Goal: Register for event/course

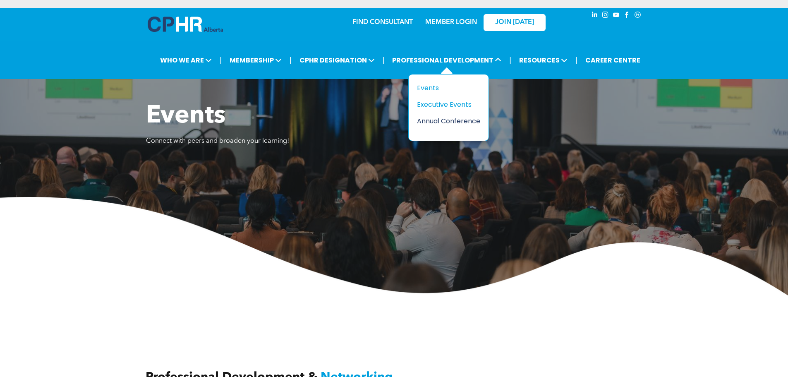
click at [447, 121] on div "Annual Conference" at bounding box center [445, 121] width 57 height 10
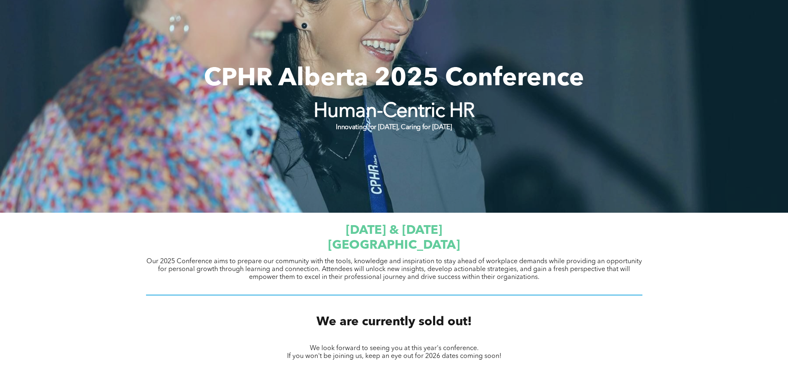
scroll to position [77, 0]
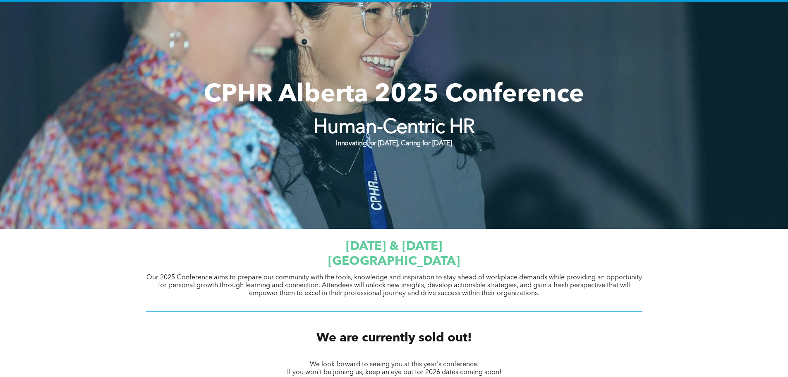
click at [419, 251] on span "[DATE] & [DATE]" at bounding box center [394, 246] width 96 height 12
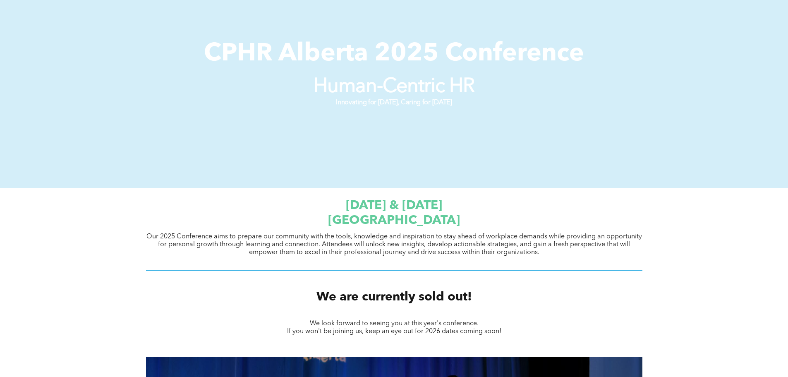
scroll to position [207, 0]
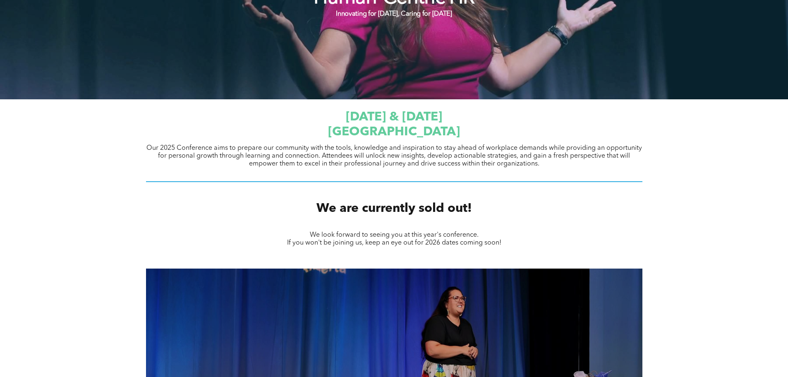
click at [418, 111] on span "[DATE] & [DATE]" at bounding box center [394, 117] width 96 height 12
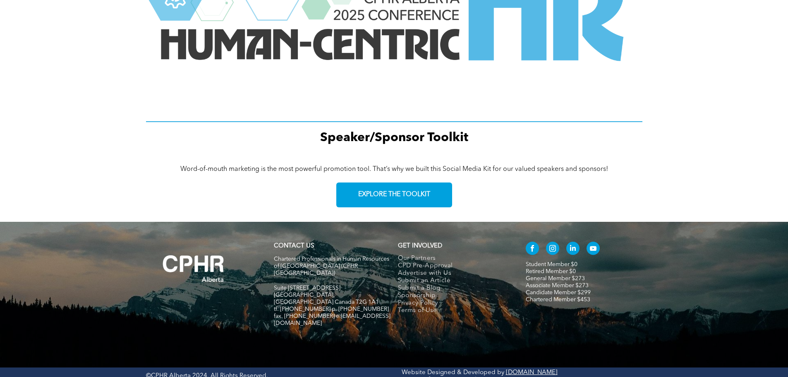
scroll to position [1111, 0]
